Goal: Transaction & Acquisition: Book appointment/travel/reservation

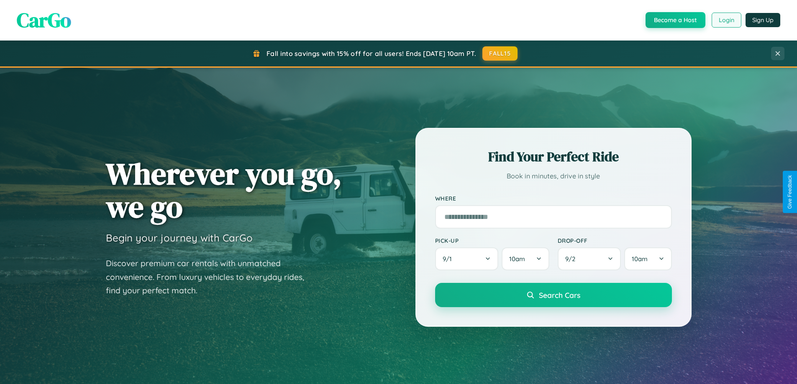
click at [726, 20] on button "Login" at bounding box center [727, 20] width 30 height 15
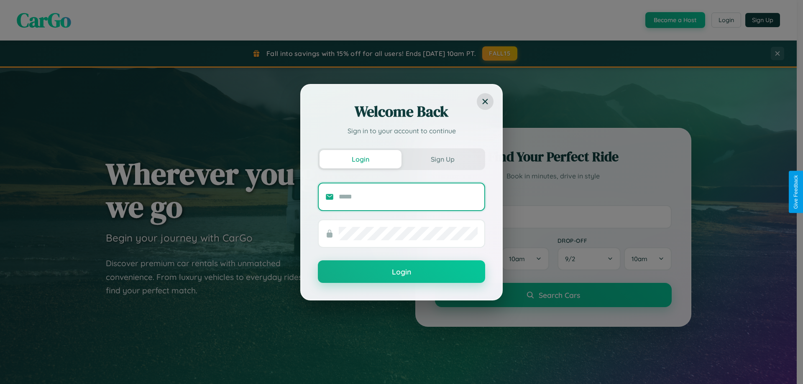
click at [408, 197] on input "text" at bounding box center [408, 196] width 139 height 13
type input "**********"
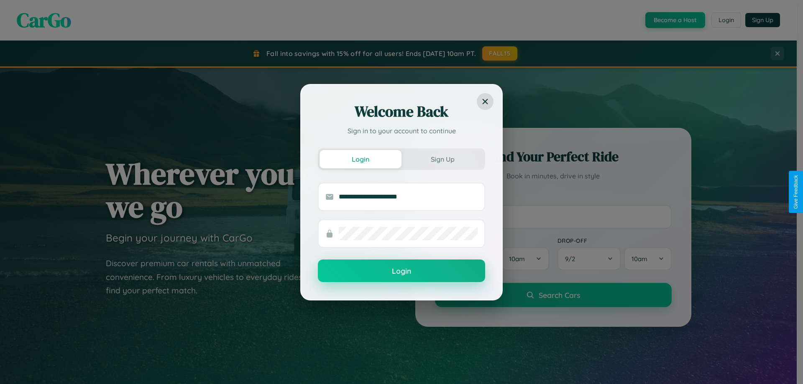
click at [402, 271] on button "Login" at bounding box center [401, 271] width 167 height 23
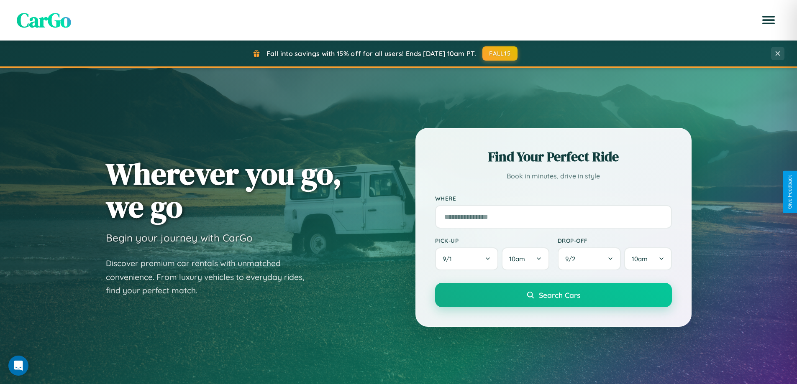
scroll to position [576, 0]
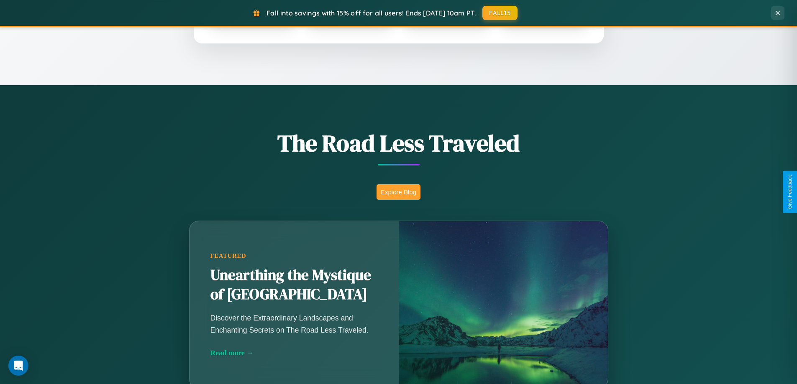
click at [398, 192] on button "Explore Blog" at bounding box center [398, 191] width 44 height 15
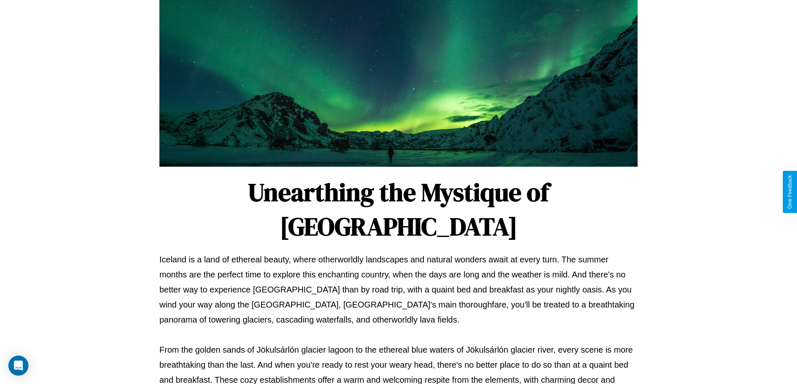
scroll to position [271, 0]
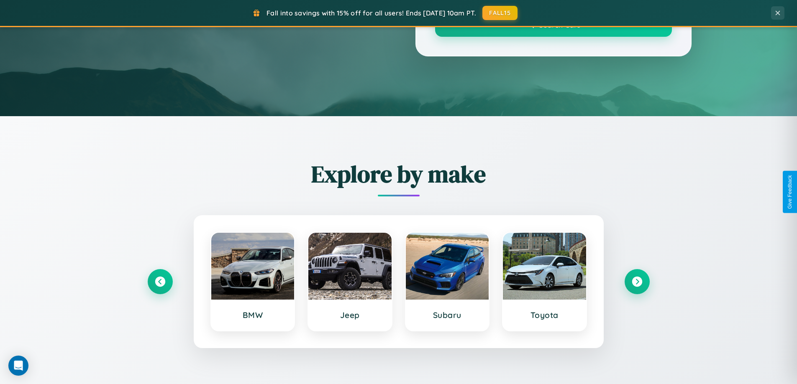
scroll to position [576, 0]
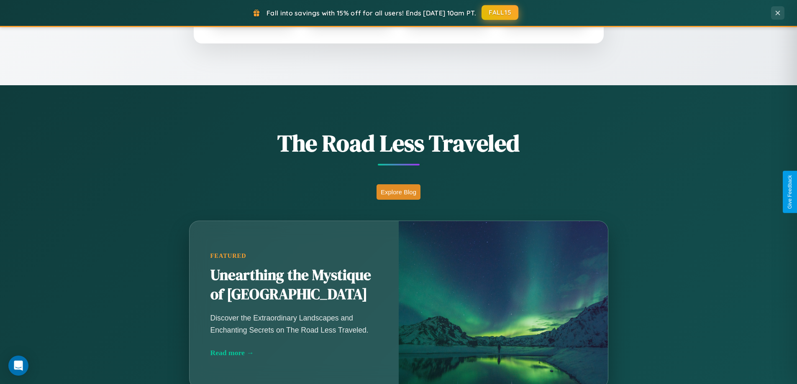
click at [500, 13] on button "FALL15" at bounding box center [500, 12] width 37 height 15
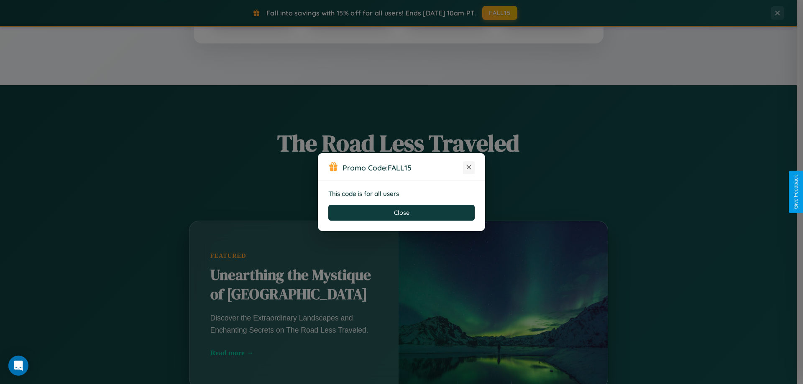
click at [469, 168] on icon at bounding box center [469, 167] width 8 height 8
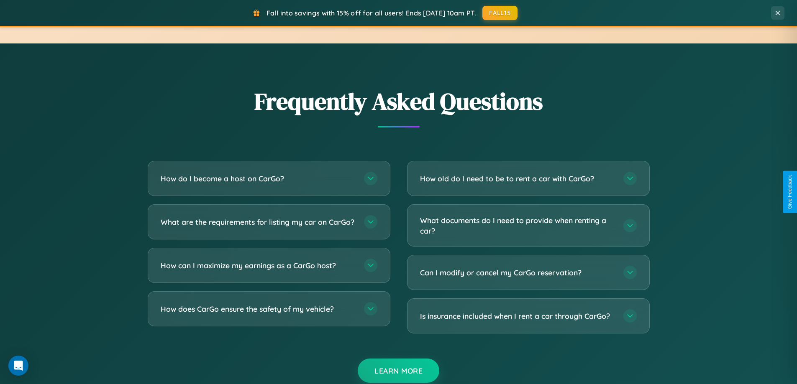
scroll to position [1610, 0]
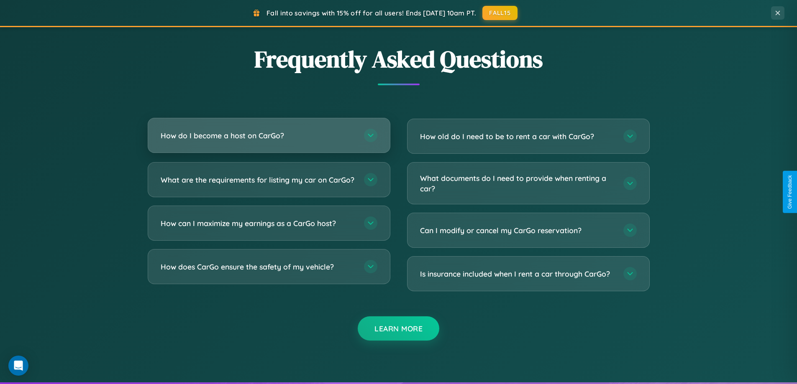
click at [269, 136] on h3 "How do I become a host on CarGo?" at bounding box center [258, 136] width 195 height 10
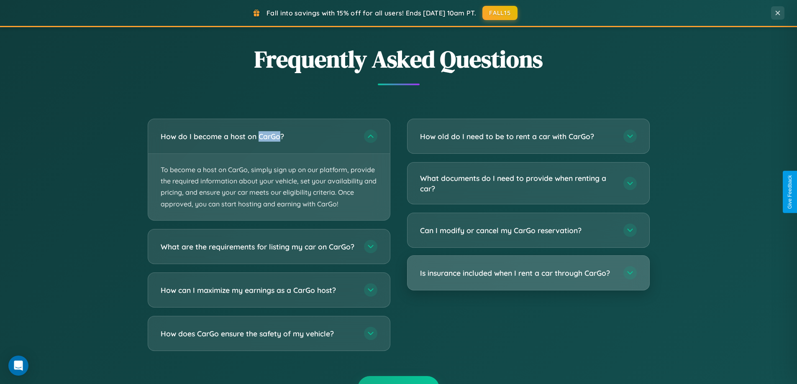
click at [528, 274] on h3 "Is insurance included when I rent a car through CarGo?" at bounding box center [517, 273] width 195 height 10
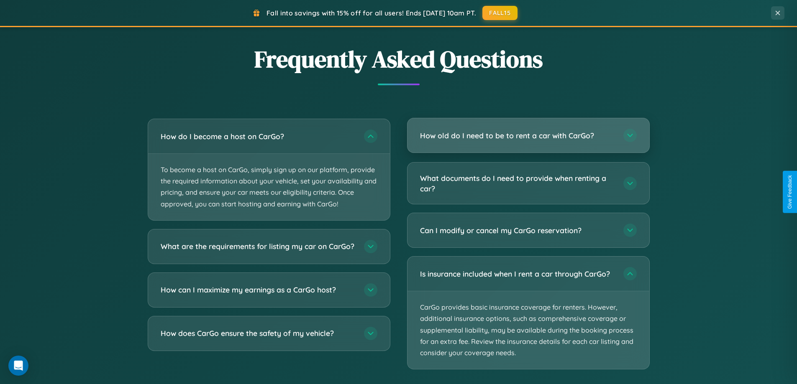
click at [528, 136] on h3 "How old do I need to be to rent a car with CarGo?" at bounding box center [517, 136] width 195 height 10
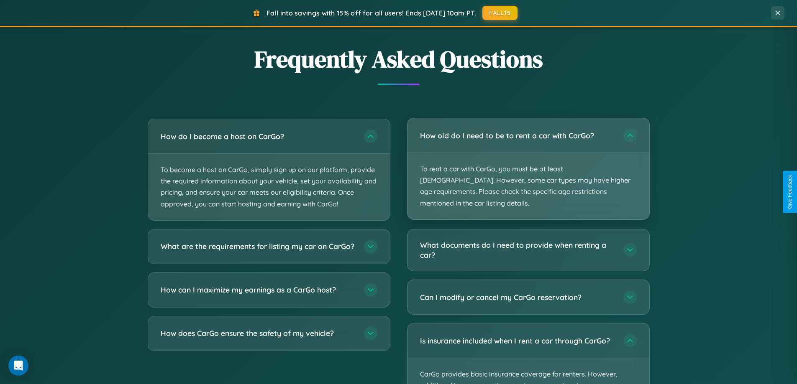
click at [528, 163] on p "To rent a car with CarGo, you must be at least [DEMOGRAPHIC_DATA]. However, som…" at bounding box center [528, 186] width 242 height 67
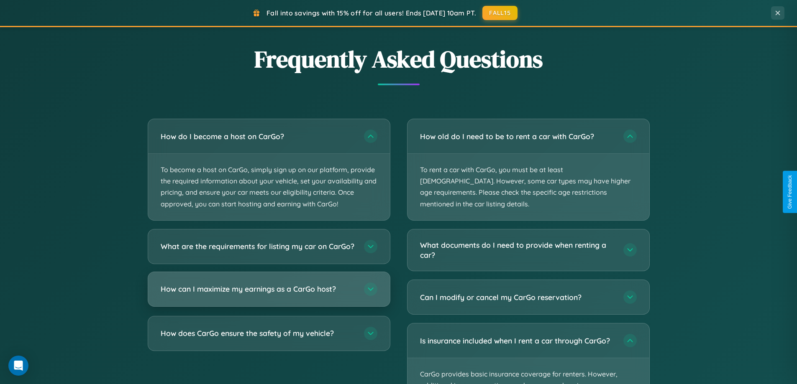
click at [269, 295] on h3 "How can I maximize my earnings as a CarGo host?" at bounding box center [258, 289] width 195 height 10
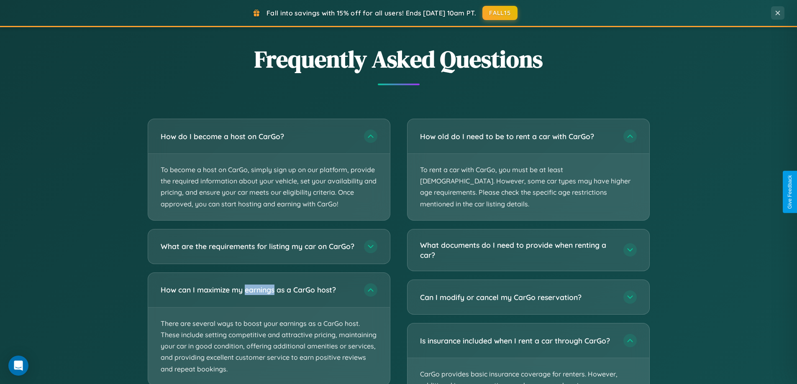
scroll to position [1662, 0]
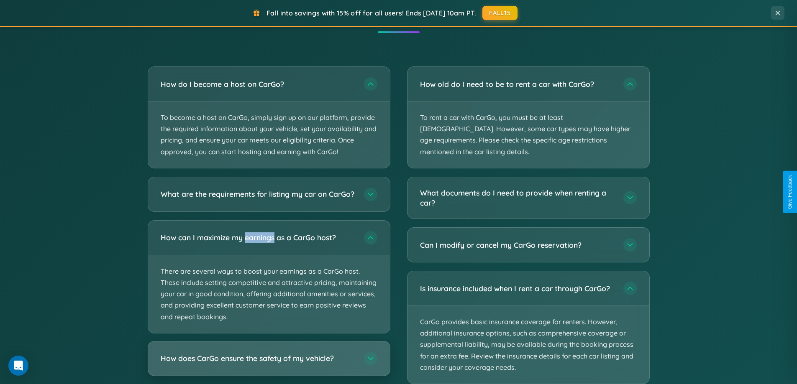
click at [269, 364] on h3 "How does CarGo ensure the safety of my vehicle?" at bounding box center [258, 358] width 195 height 10
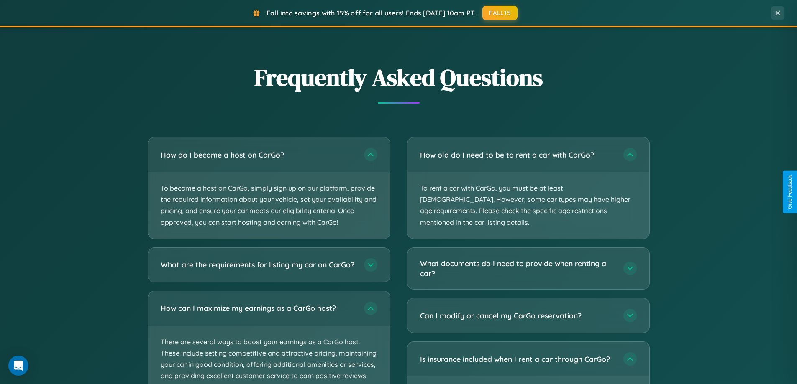
scroll to position [1344, 0]
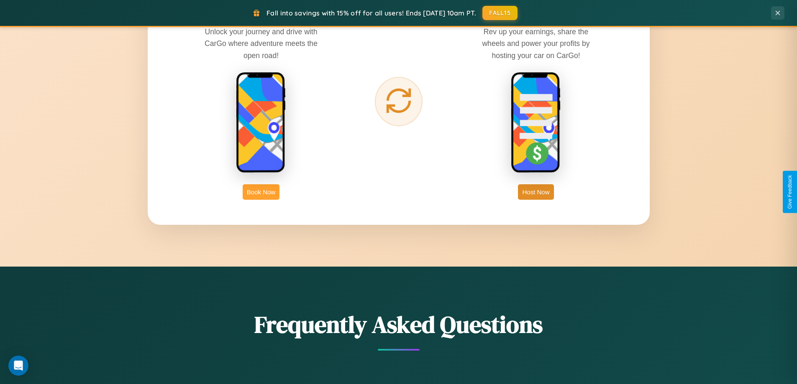
click at [261, 192] on button "Book Now" at bounding box center [261, 191] width 37 height 15
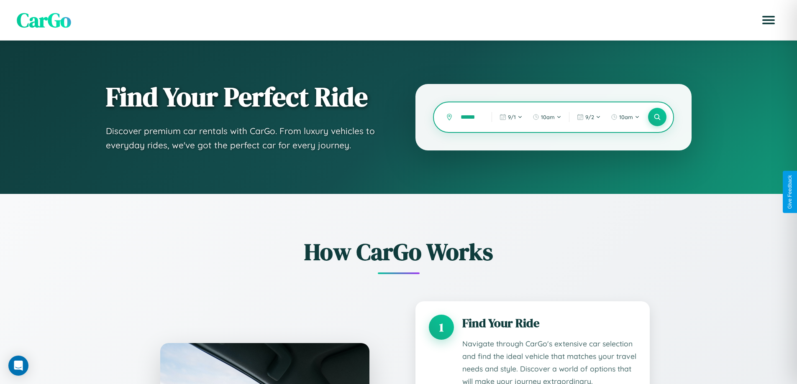
scroll to position [0, 1]
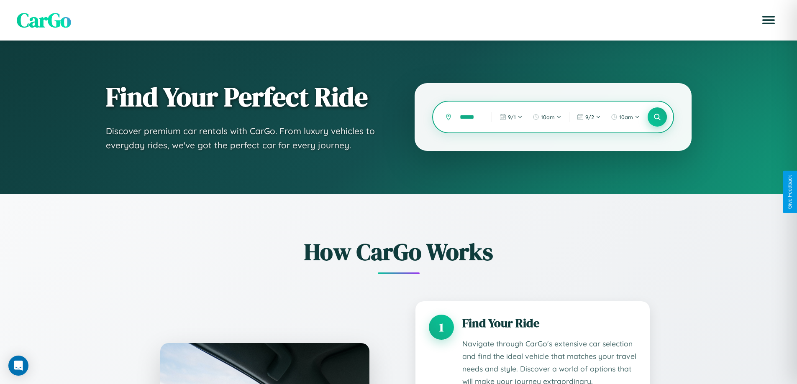
type input "******"
click at [657, 117] on icon at bounding box center [657, 117] width 8 height 8
